Goal: Use online tool/utility: Utilize a website feature to perform a specific function

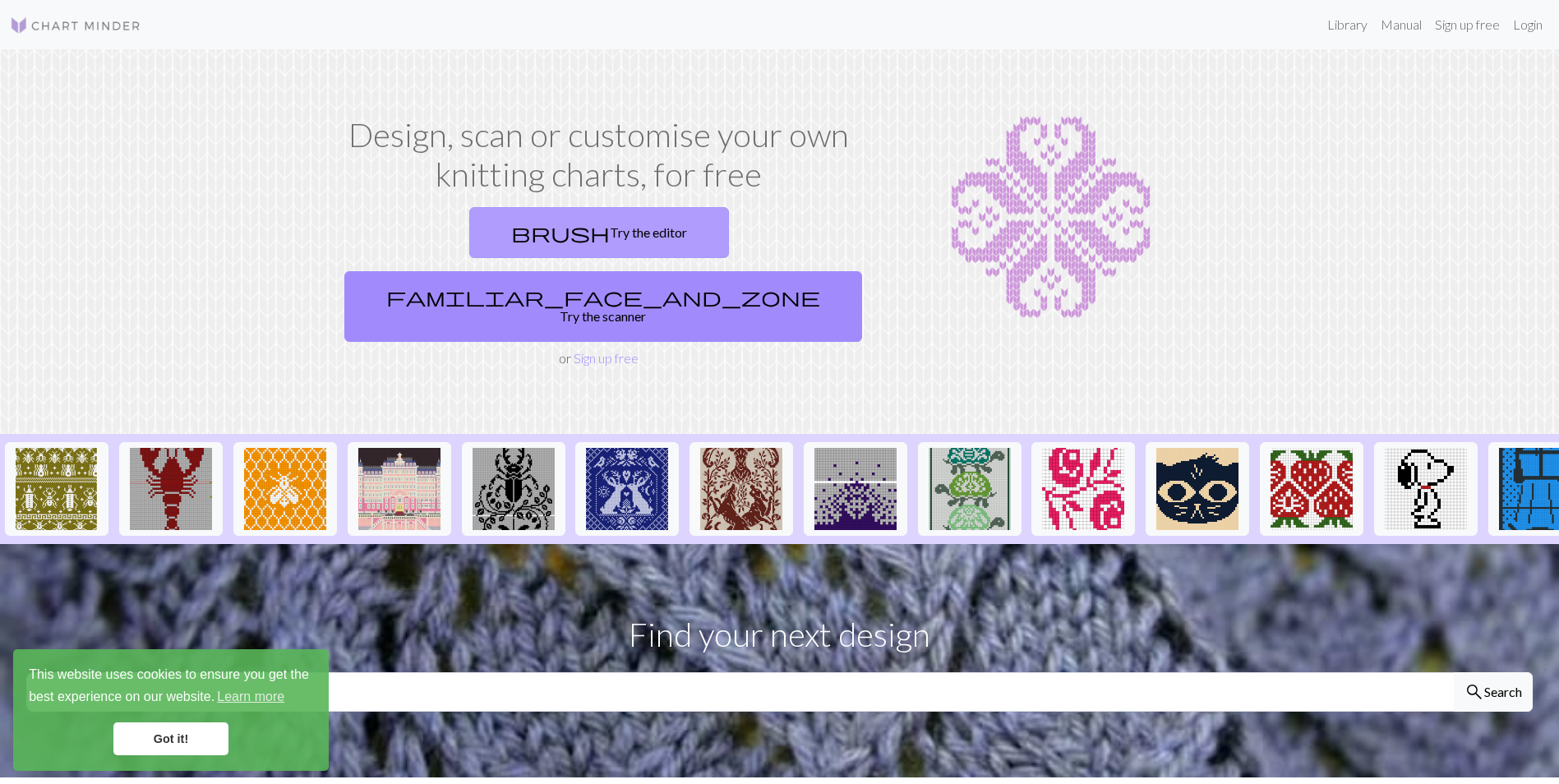
click at [482, 230] on link "brush Try the editor" at bounding box center [599, 232] width 260 height 51
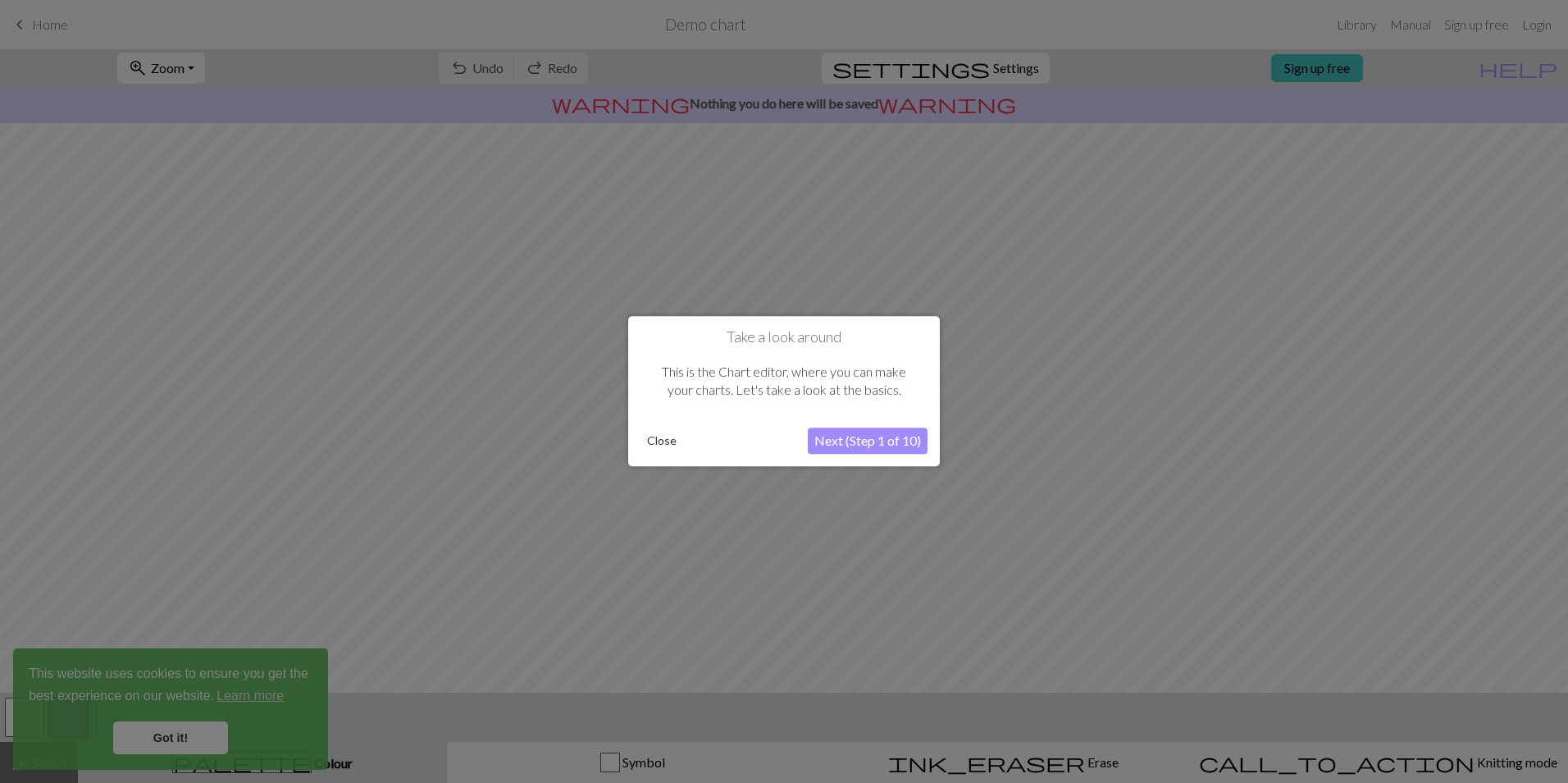
click at [848, 443] on button "Next (Step 1 of 10)" at bounding box center [867, 441] width 120 height 26
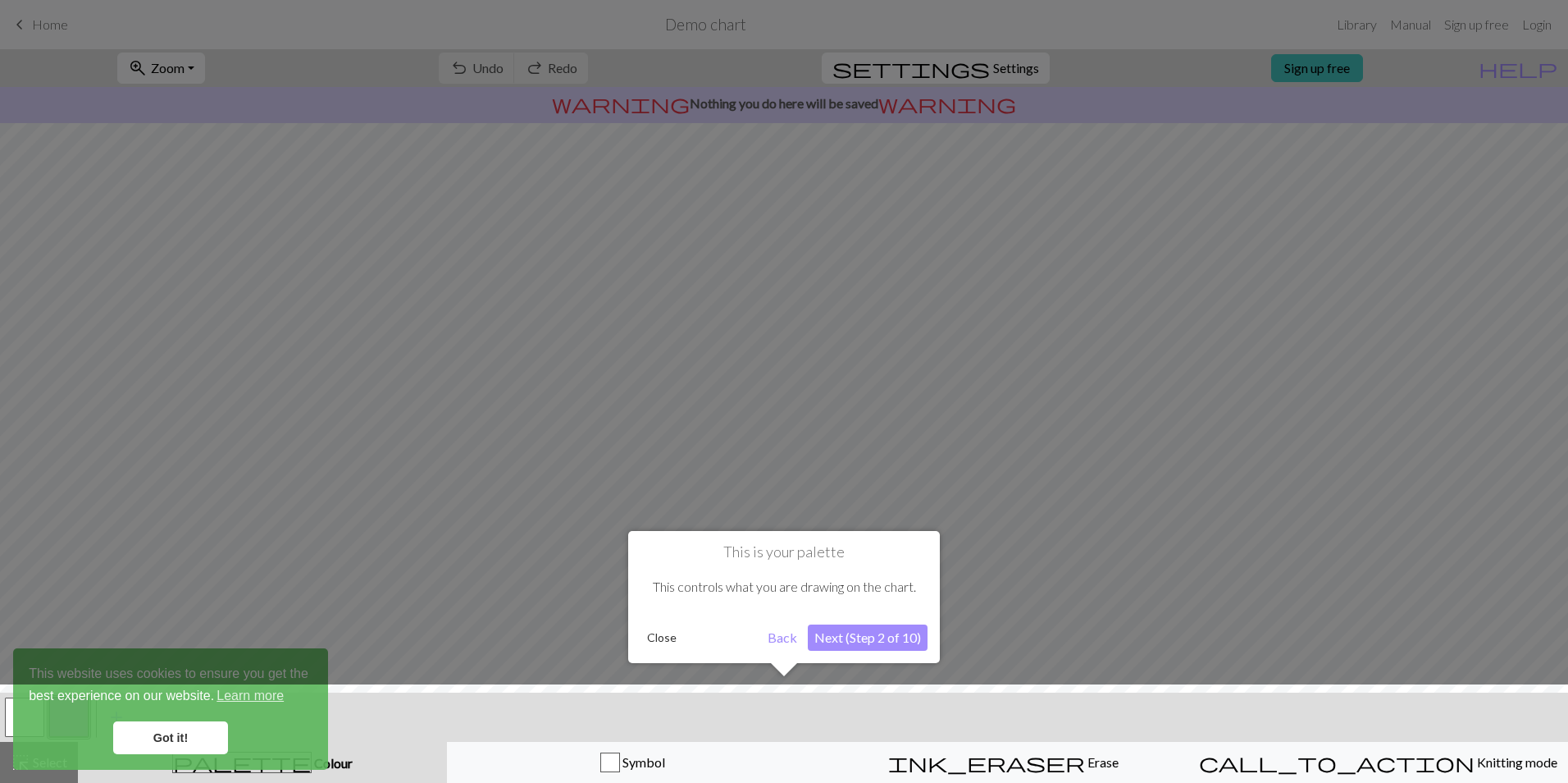
click at [869, 638] on button "Next (Step 2 of 10)" at bounding box center [867, 636] width 120 height 26
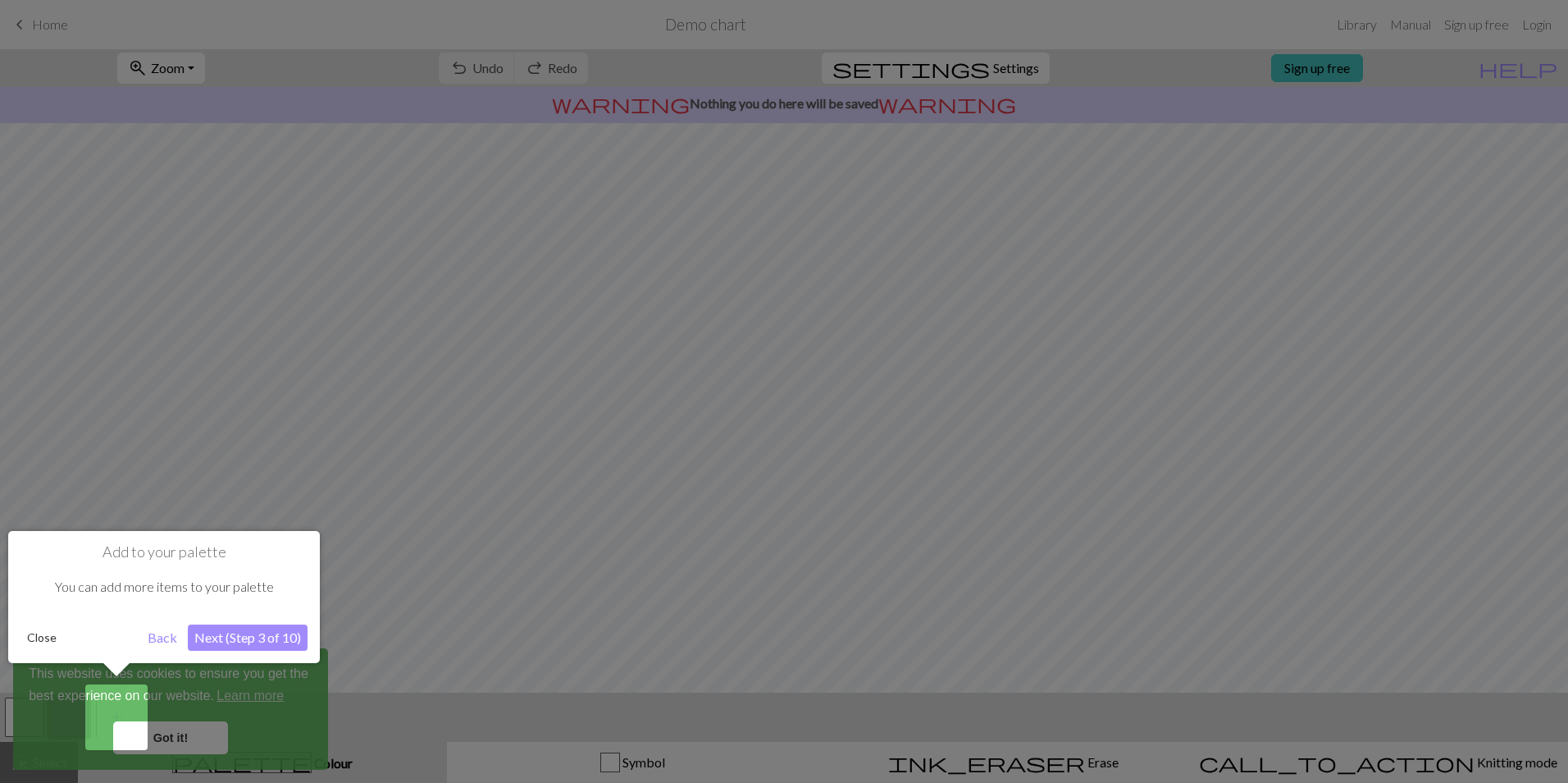
click at [255, 642] on button "Next (Step 3 of 10)" at bounding box center [248, 636] width 120 height 26
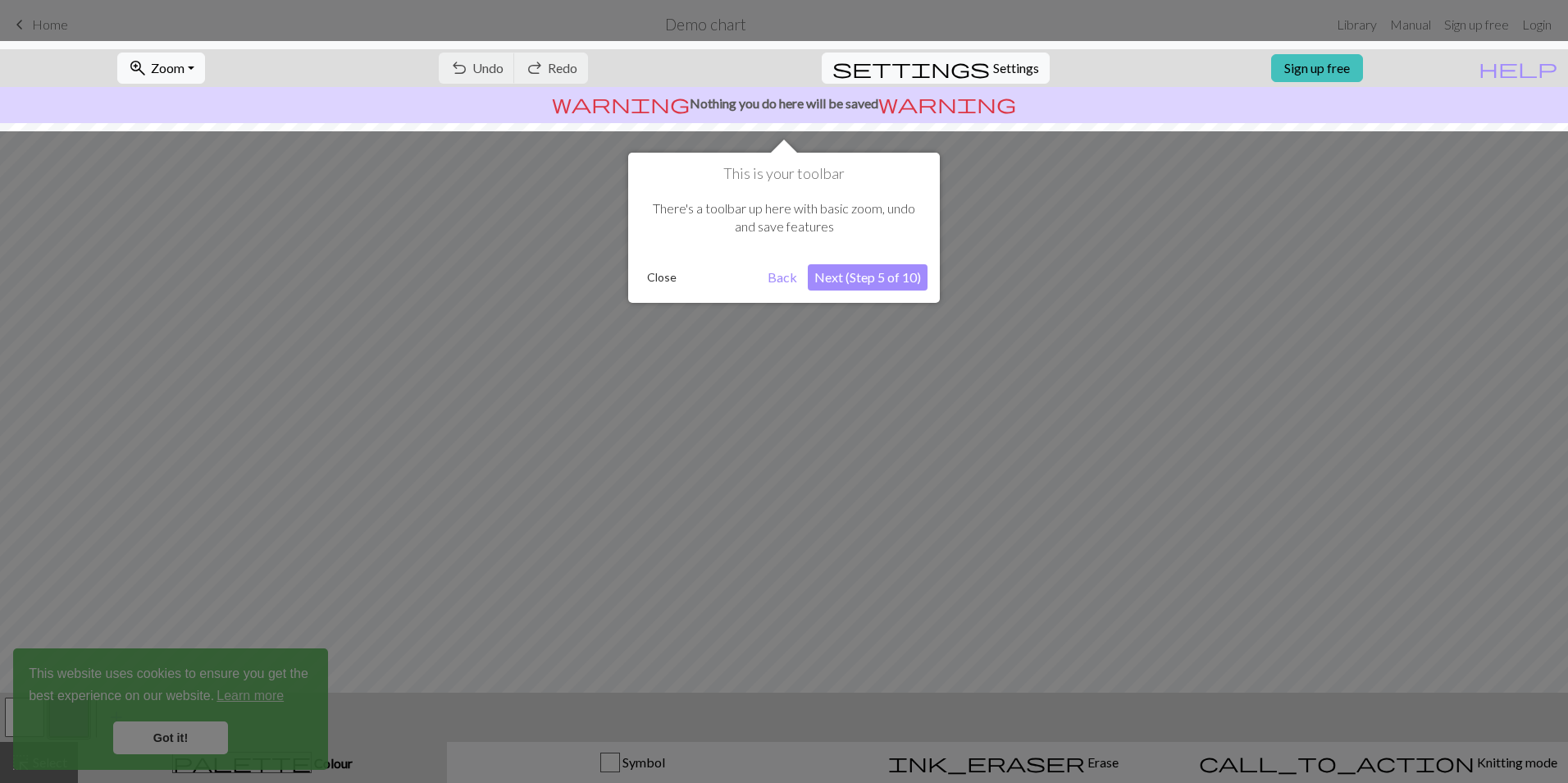
click at [874, 283] on button "Next (Step 5 of 10)" at bounding box center [867, 277] width 120 height 26
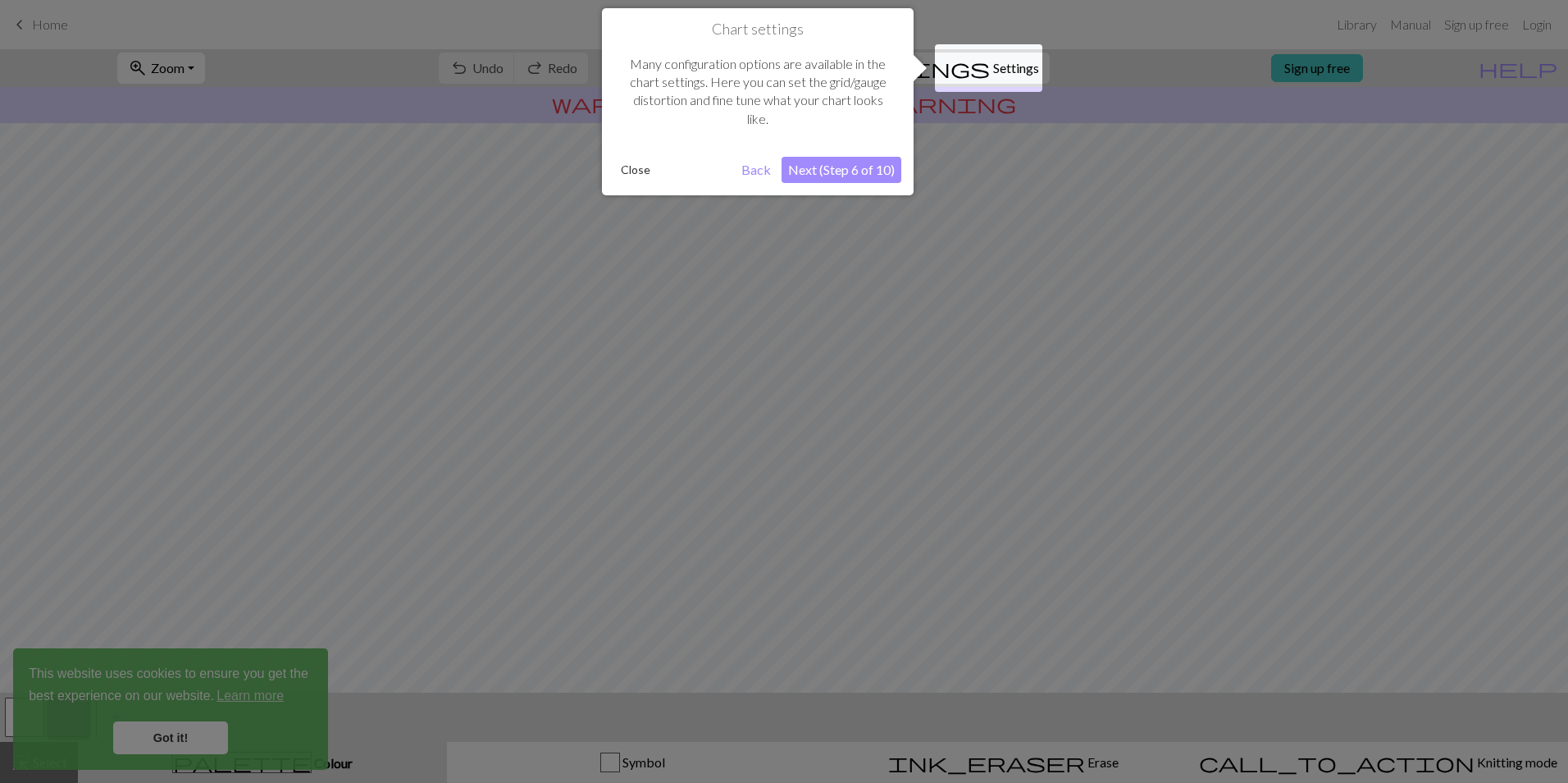
click at [843, 163] on button "Next (Step 6 of 10)" at bounding box center [841, 170] width 120 height 26
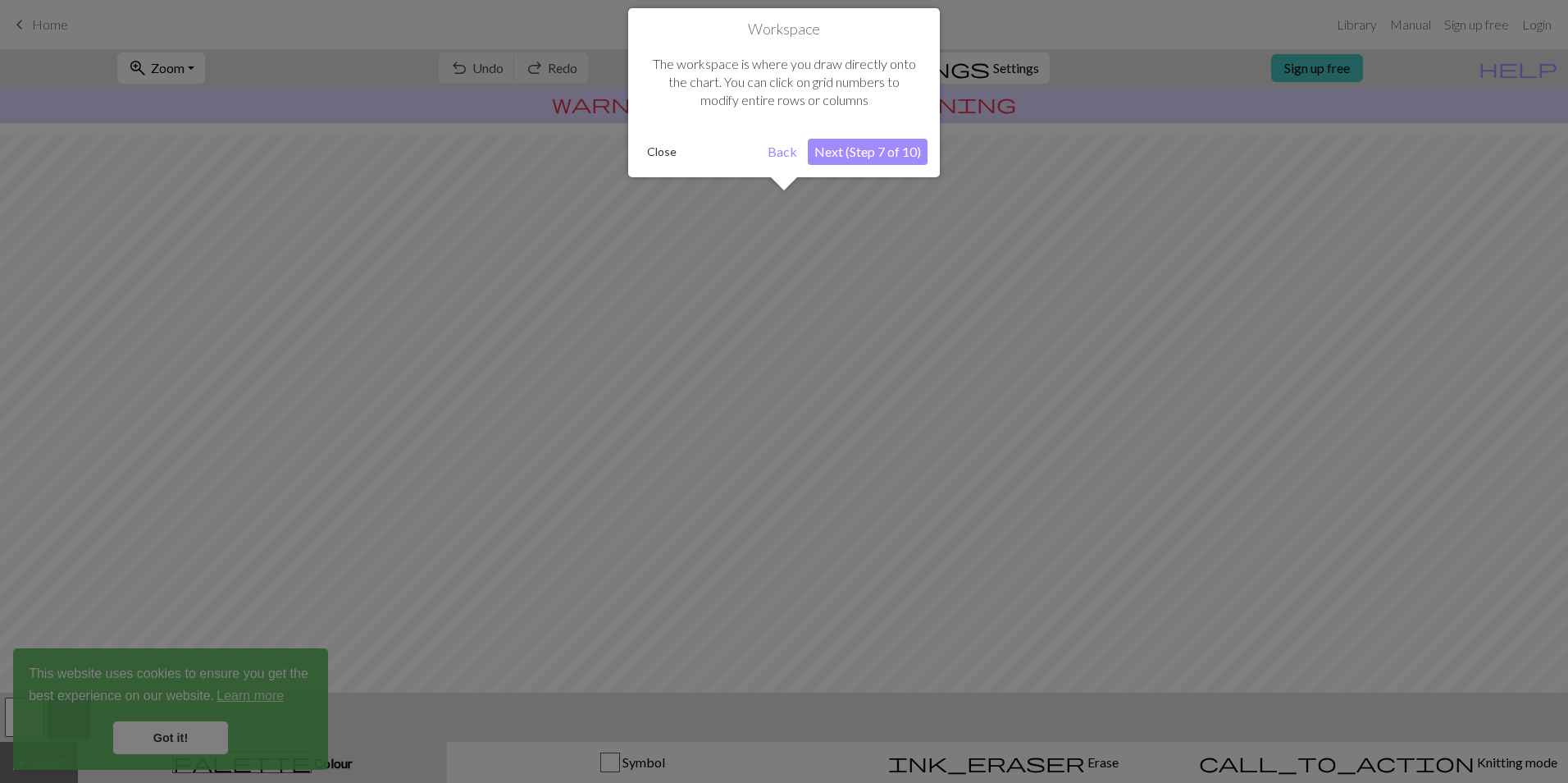
scroll to position [41, 0]
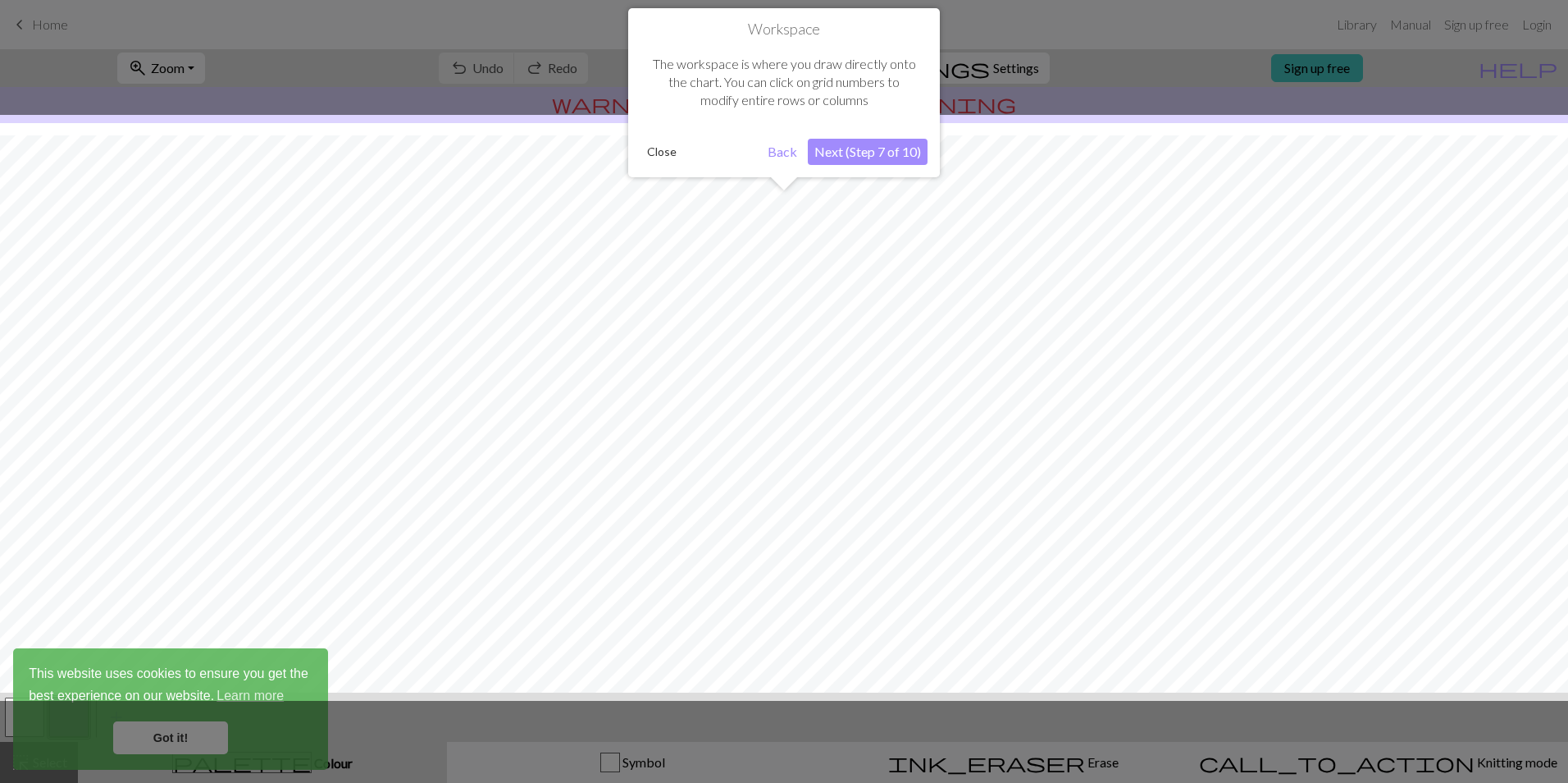
click at [859, 151] on button "Next (Step 7 of 10)" at bounding box center [867, 151] width 120 height 26
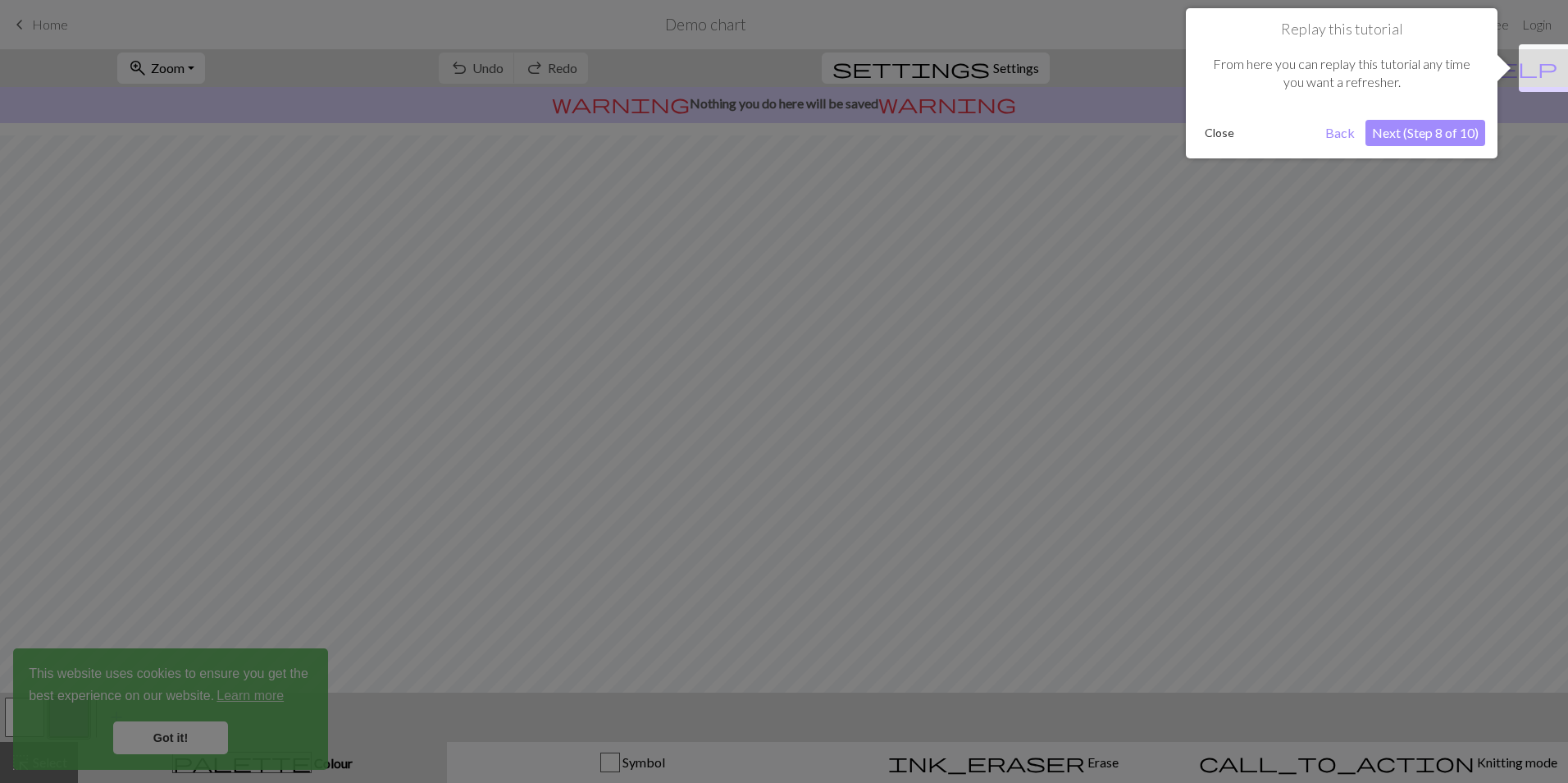
click at [1223, 130] on button "Close" at bounding box center [1219, 133] width 42 height 25
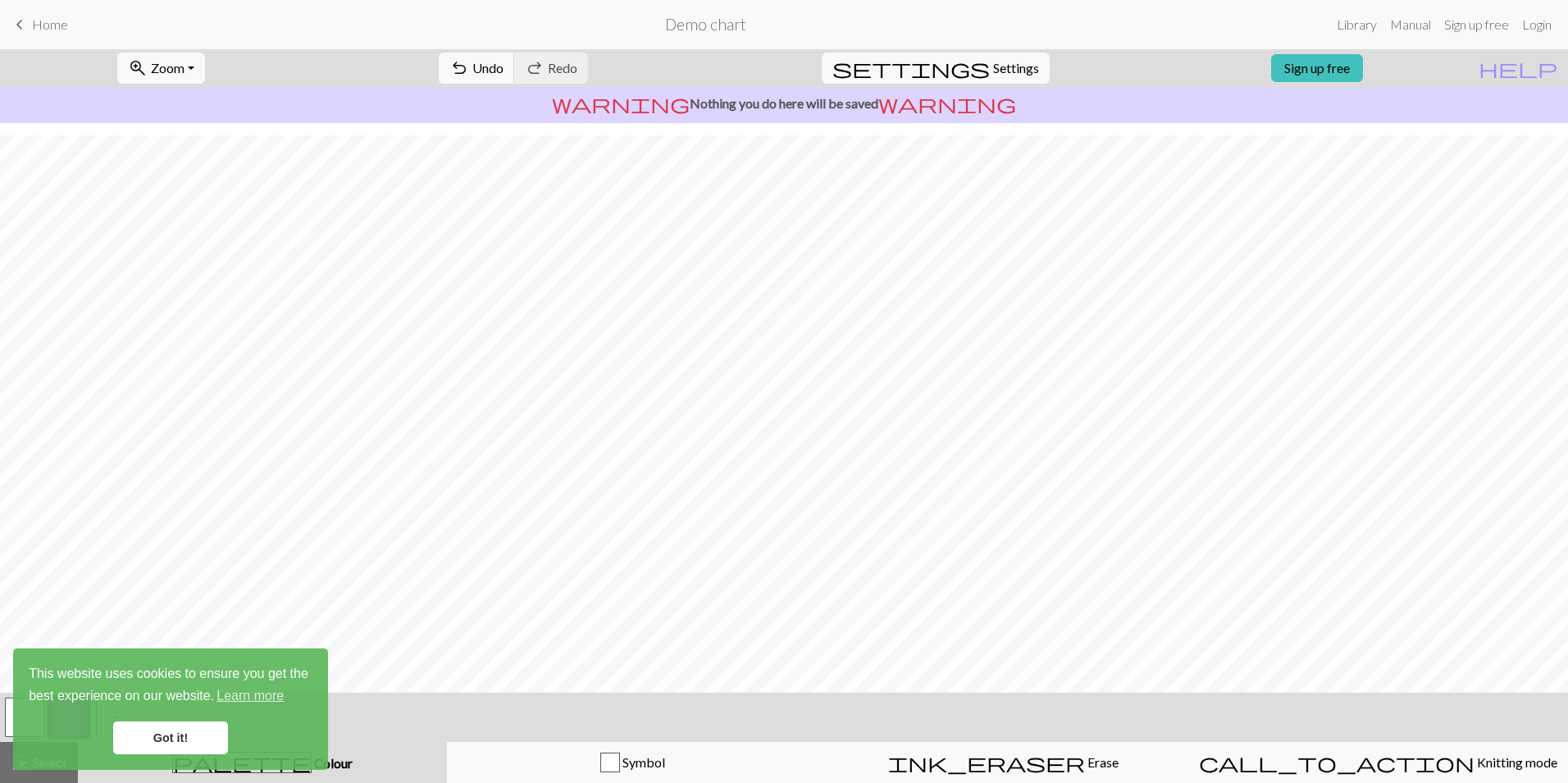
click at [173, 744] on link "Got it!" at bounding box center [170, 738] width 115 height 33
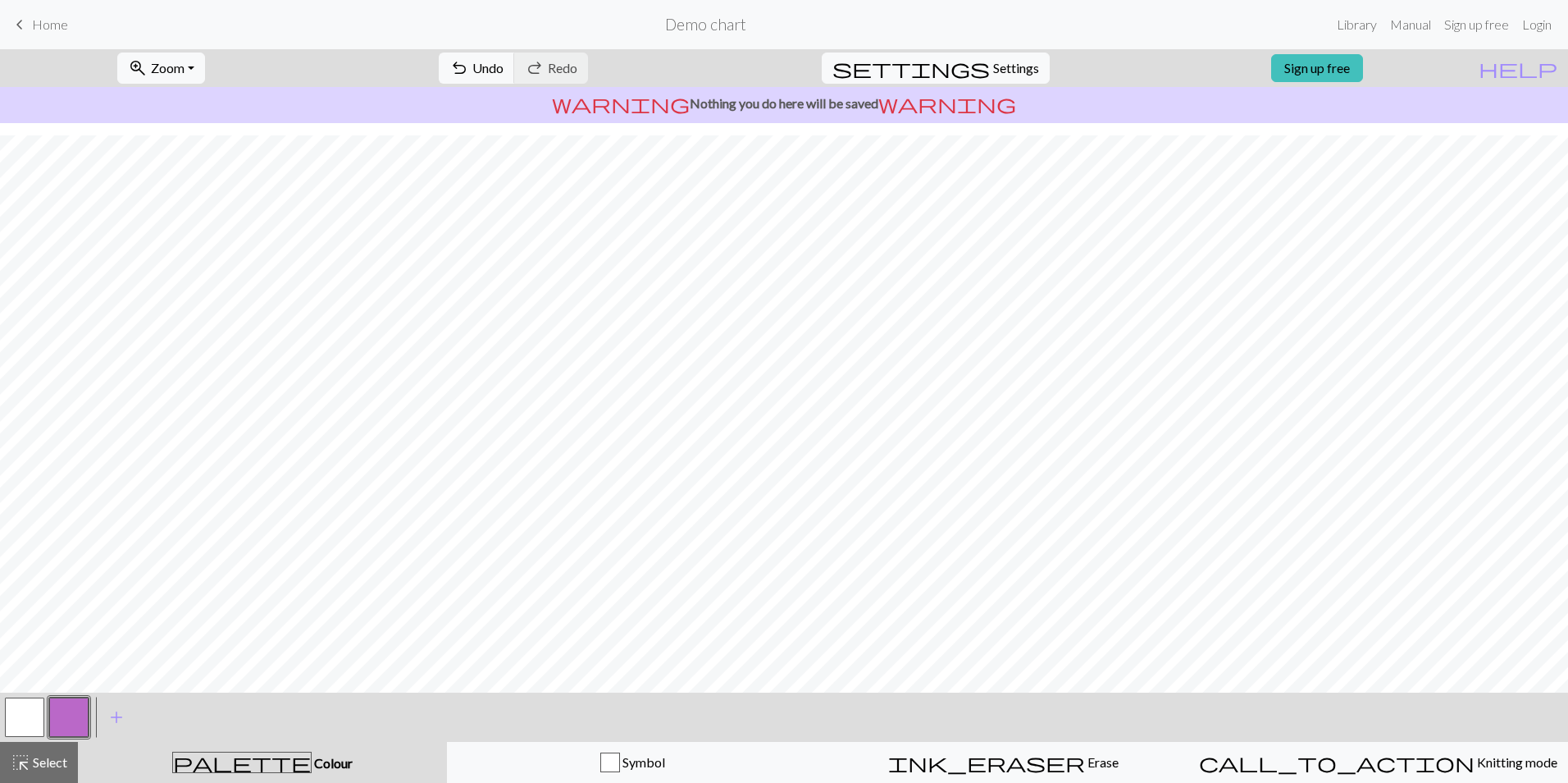
click at [233, 762] on span "palette" at bounding box center [242, 762] width 138 height 23
click at [248, 763] on span "palette" at bounding box center [242, 762] width 138 height 23
click at [66, 717] on button "button" at bounding box center [68, 716] width 40 height 40
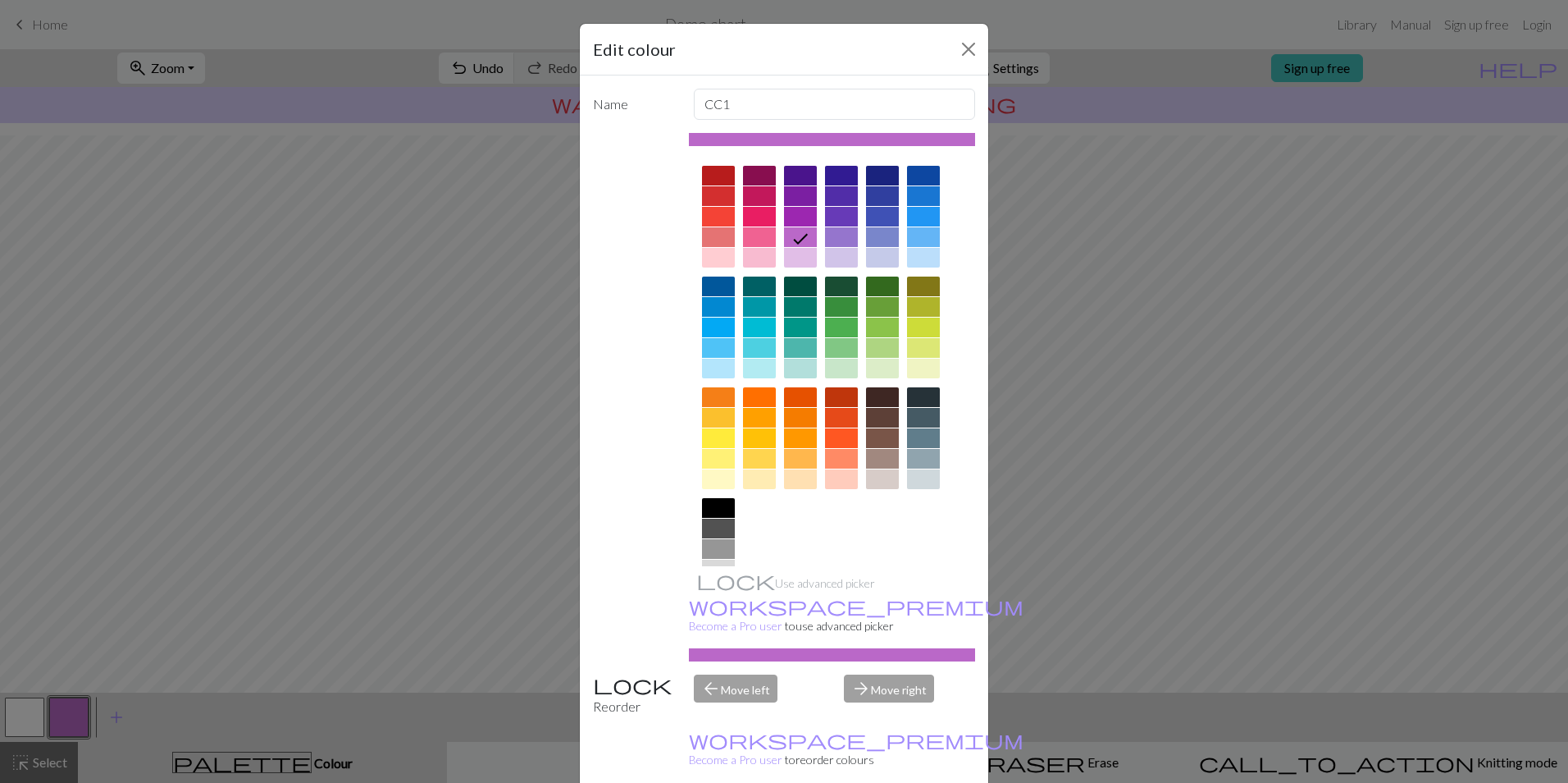
click at [792, 414] on div at bounding box center [800, 418] width 33 height 19
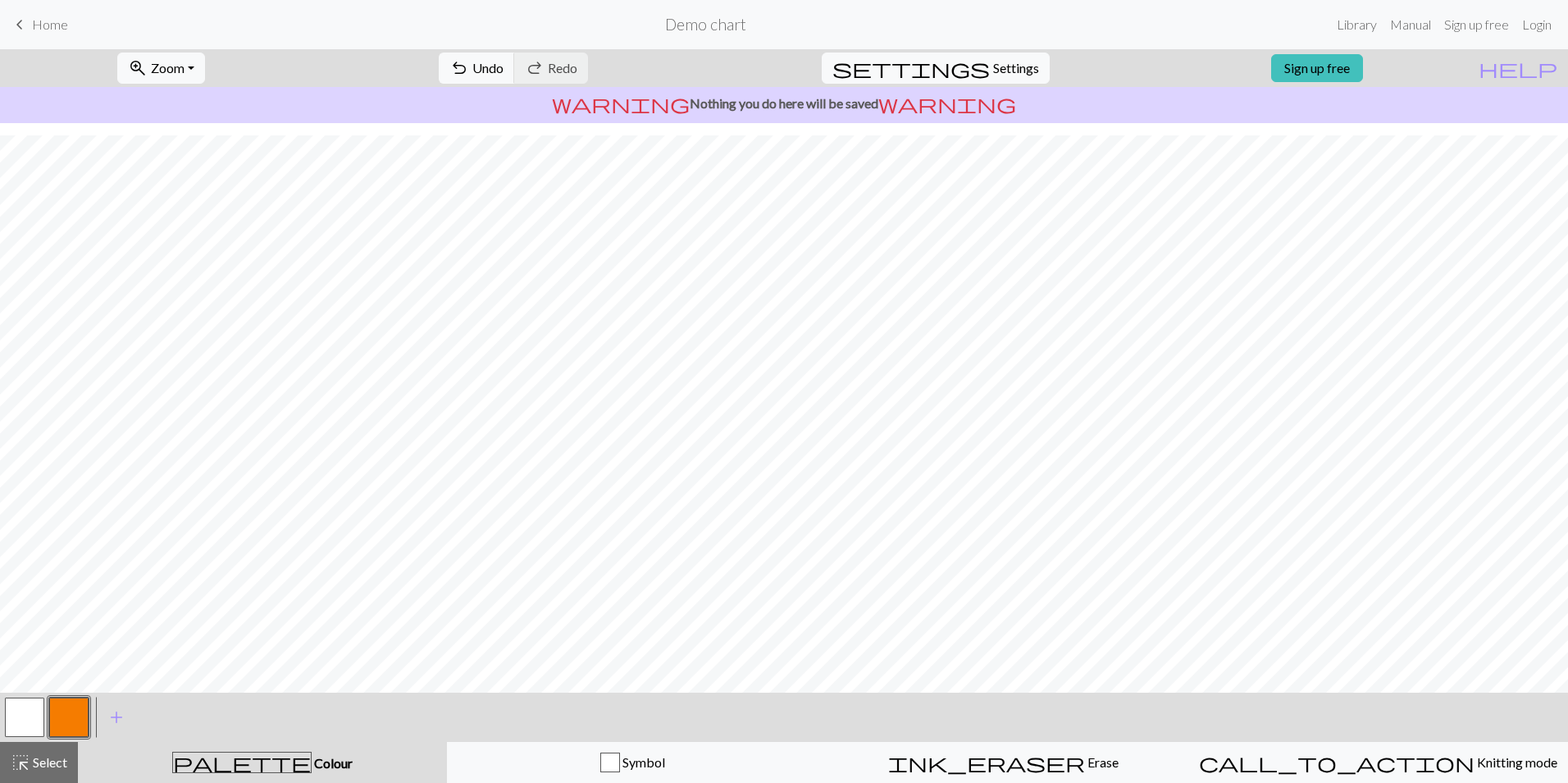
click at [15, 713] on button "button" at bounding box center [24, 716] width 40 height 40
click at [246, 754] on span "palette" at bounding box center [242, 762] width 138 height 23
click at [239, 766] on span "palette" at bounding box center [242, 762] width 138 height 23
click at [311, 764] on span "Colour" at bounding box center [332, 763] width 41 height 15
click at [19, 716] on button "button" at bounding box center [24, 716] width 40 height 40
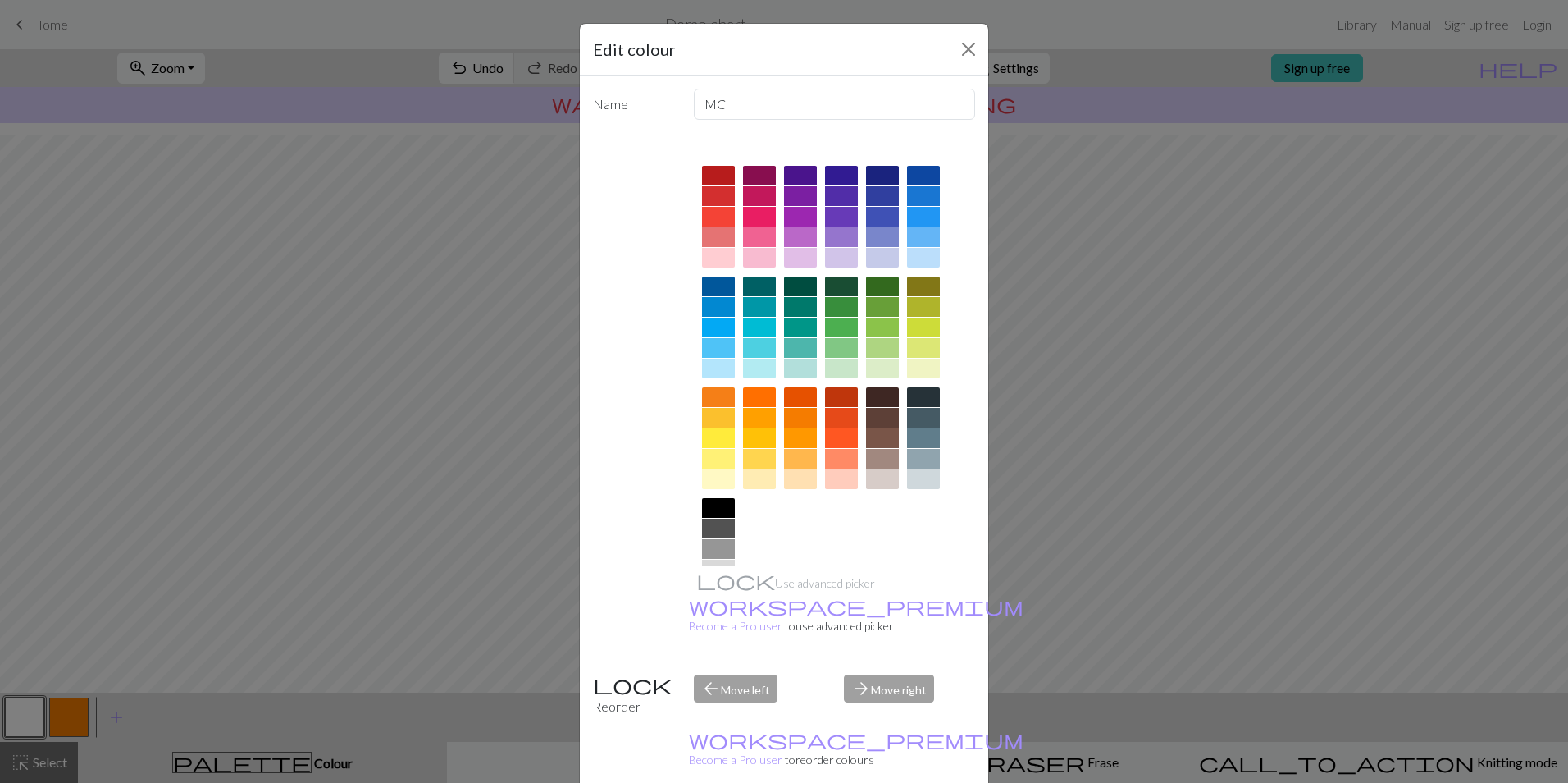
click at [714, 545] on div at bounding box center [718, 549] width 33 height 19
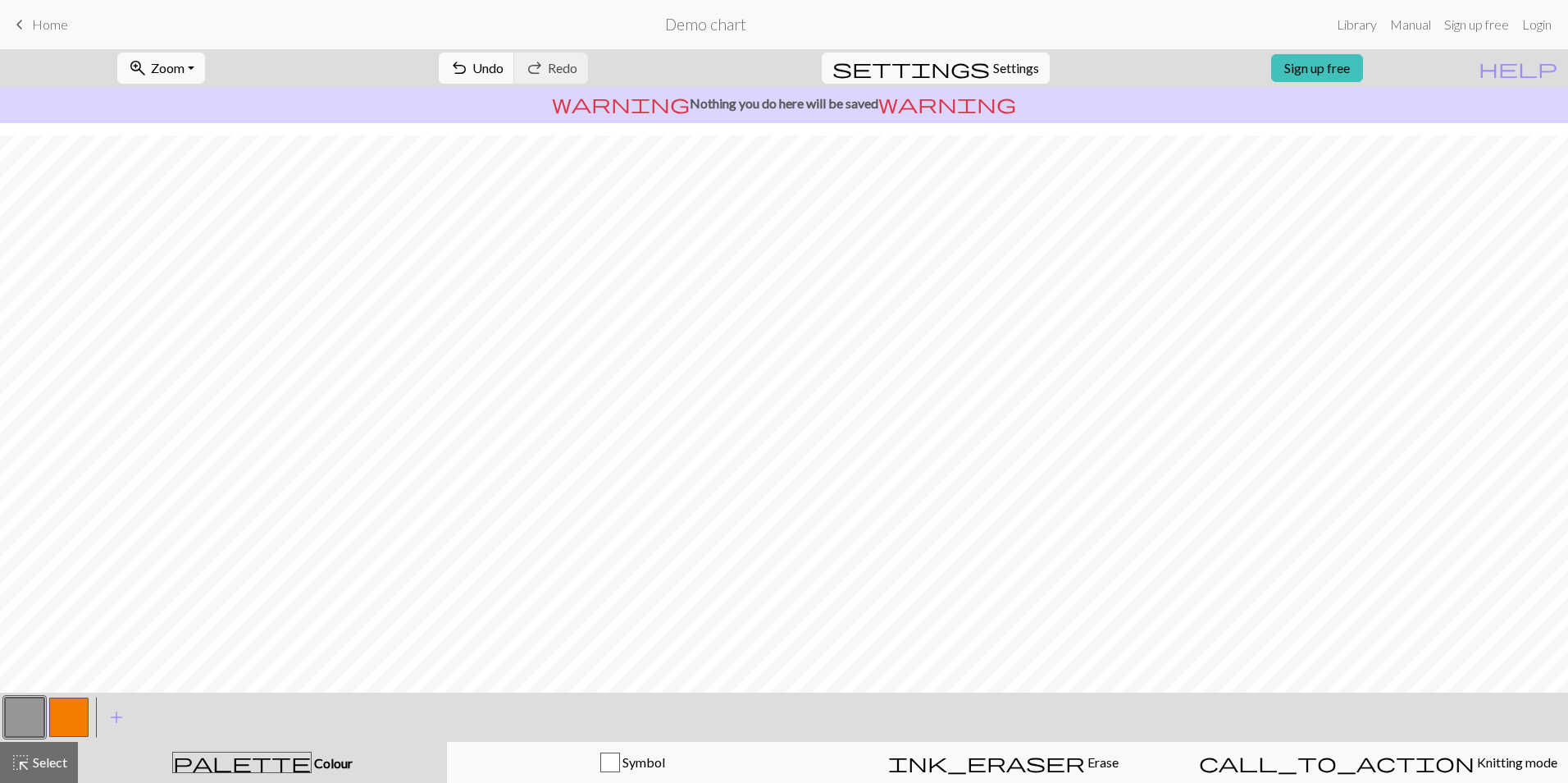
click at [68, 720] on button "button" at bounding box center [68, 716] width 40 height 40
click at [248, 764] on span "palette" at bounding box center [242, 762] width 138 height 23
click at [75, 715] on button "button" at bounding box center [68, 716] width 40 height 40
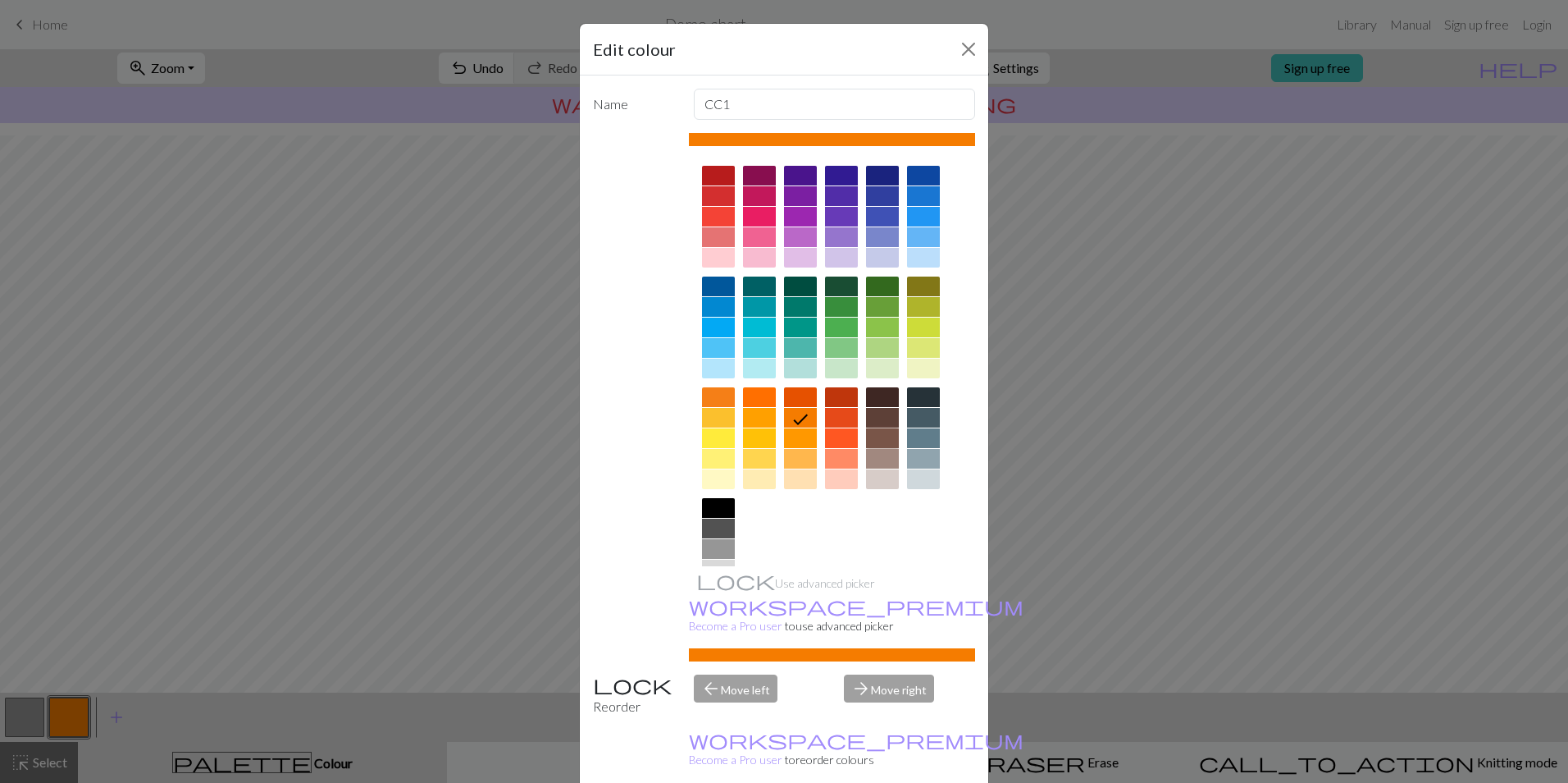
click at [877, 441] on div at bounding box center [882, 438] width 33 height 19
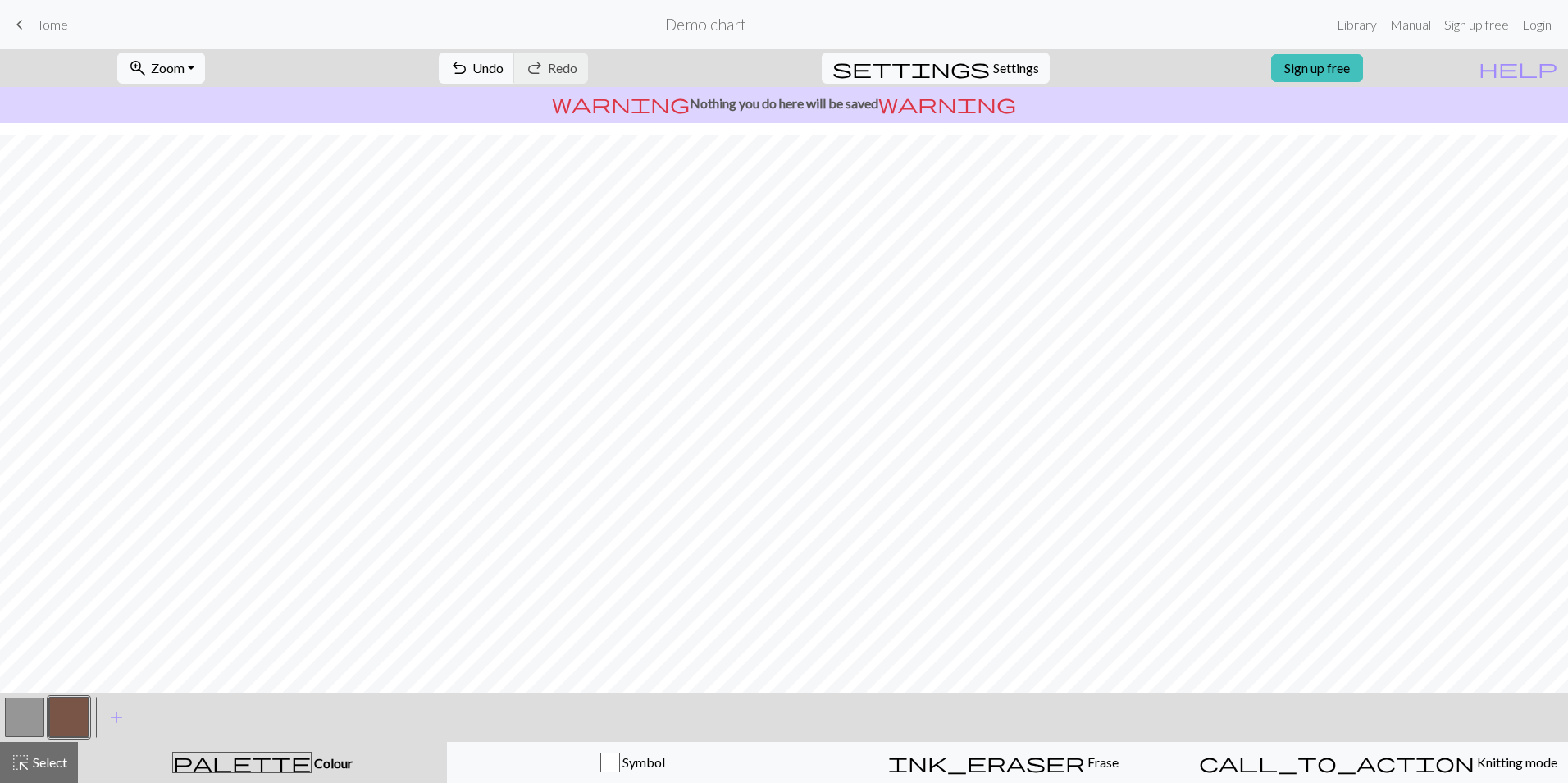
click at [74, 716] on button "button" at bounding box center [68, 716] width 40 height 40
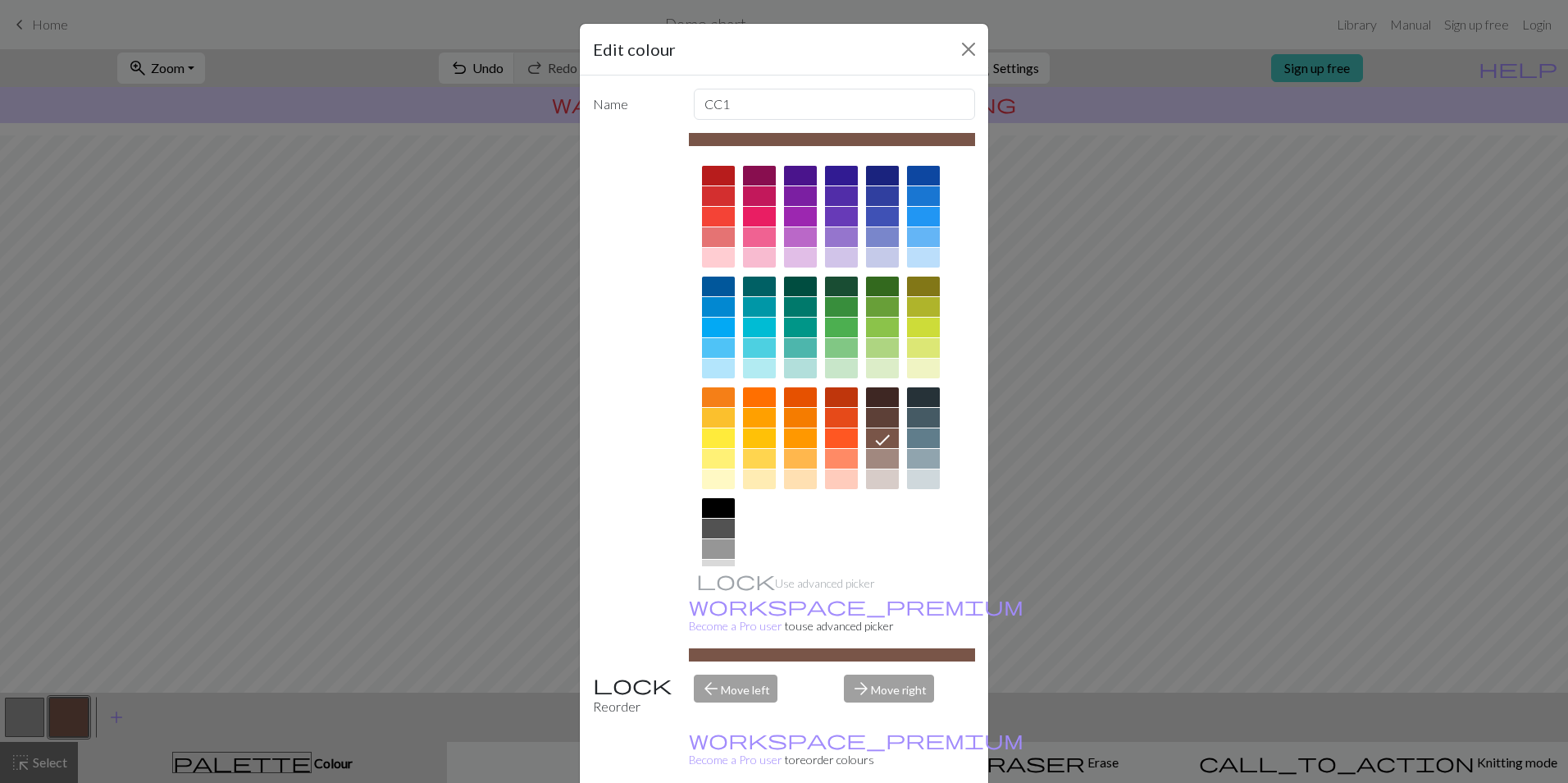
click at [791, 459] on div at bounding box center [800, 458] width 33 height 19
